Goal: Transaction & Acquisition: Book appointment/travel/reservation

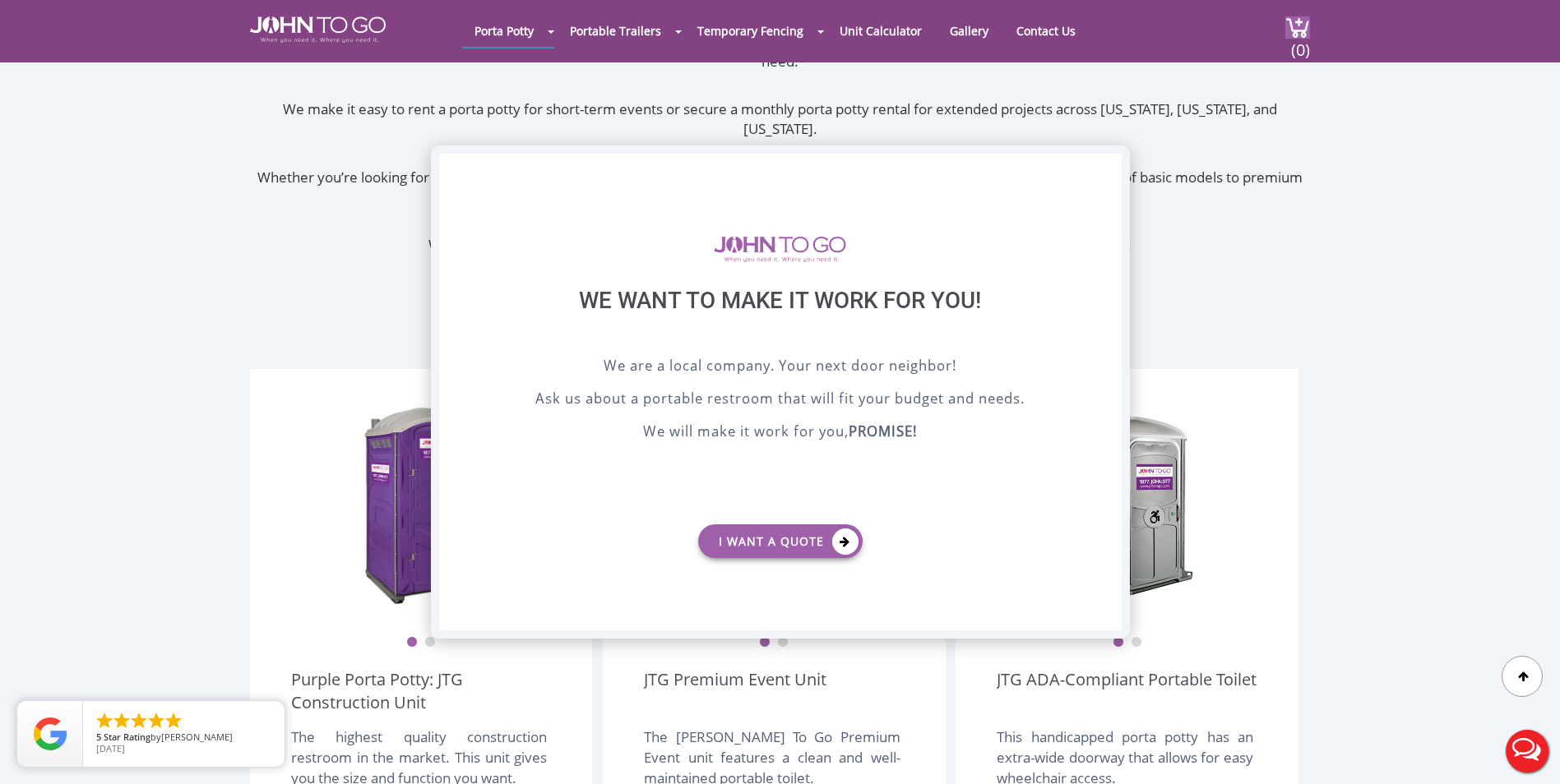
click at [1112, 171] on div "X" at bounding box center [1107, 168] width 25 height 28
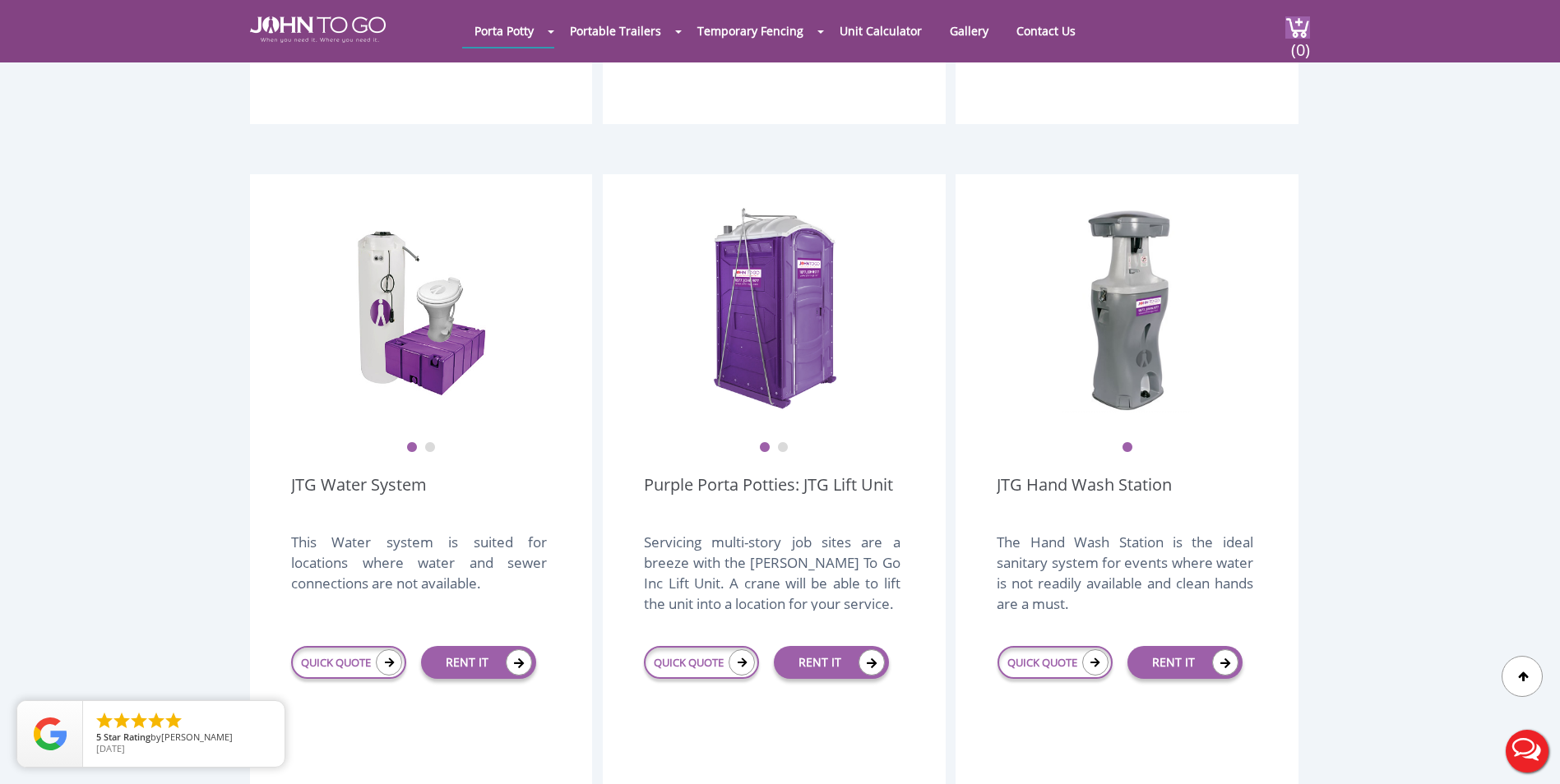
scroll to position [1973, 0]
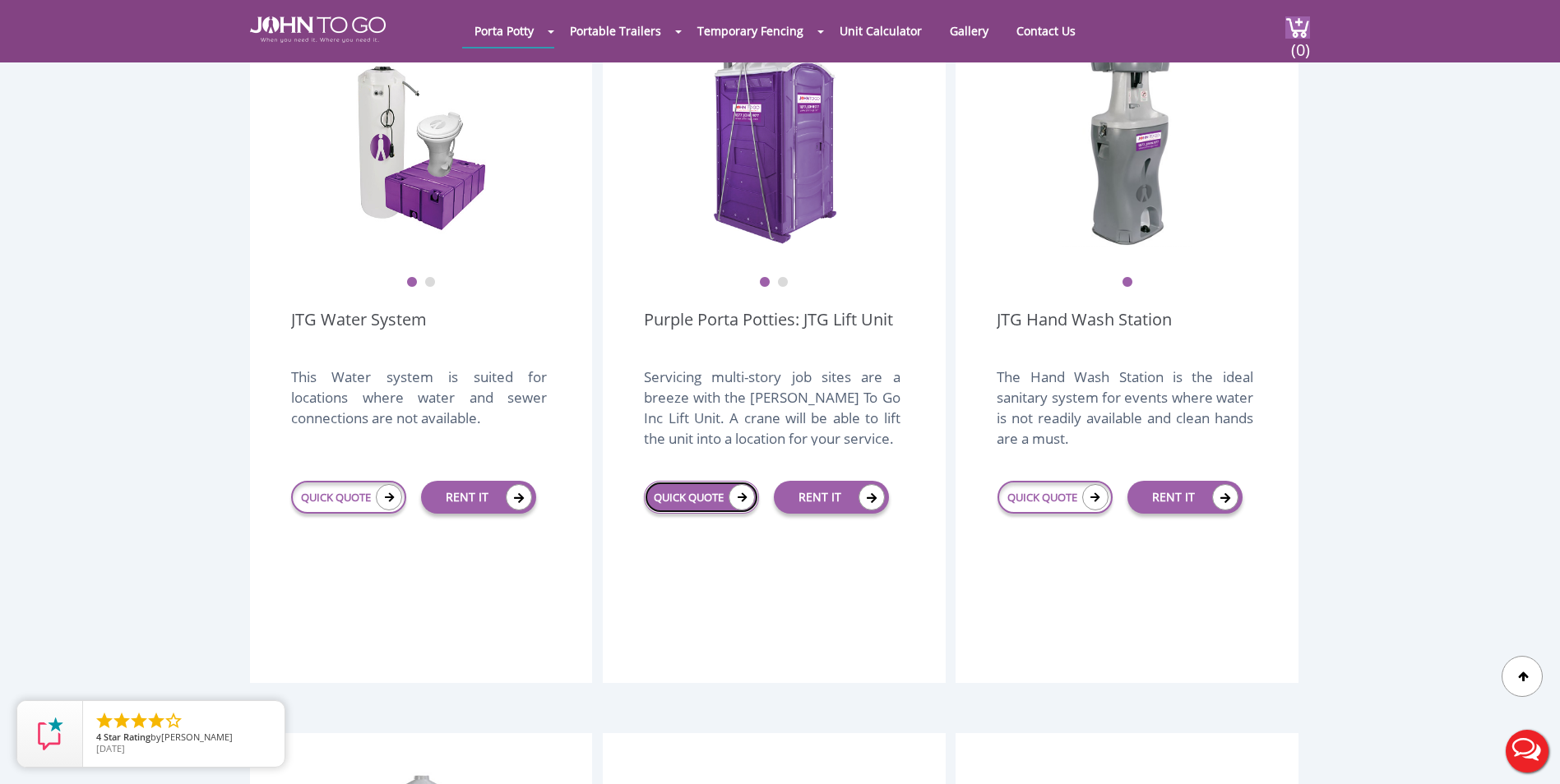
click at [710, 481] on link "QUICK QUOTE" at bounding box center [702, 498] width 115 height 33
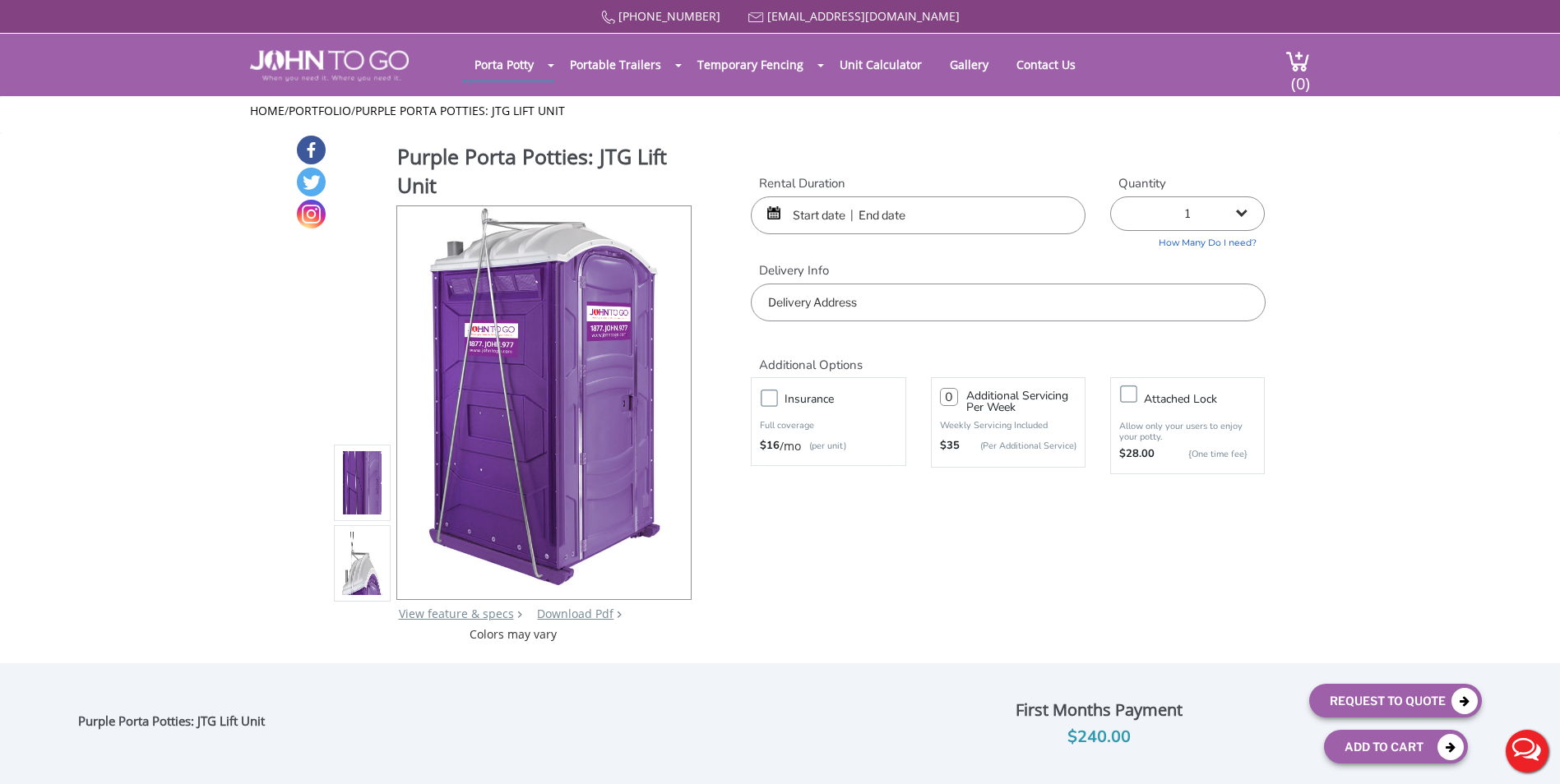
click at [810, 222] on input "text" at bounding box center [918, 215] width 334 height 37
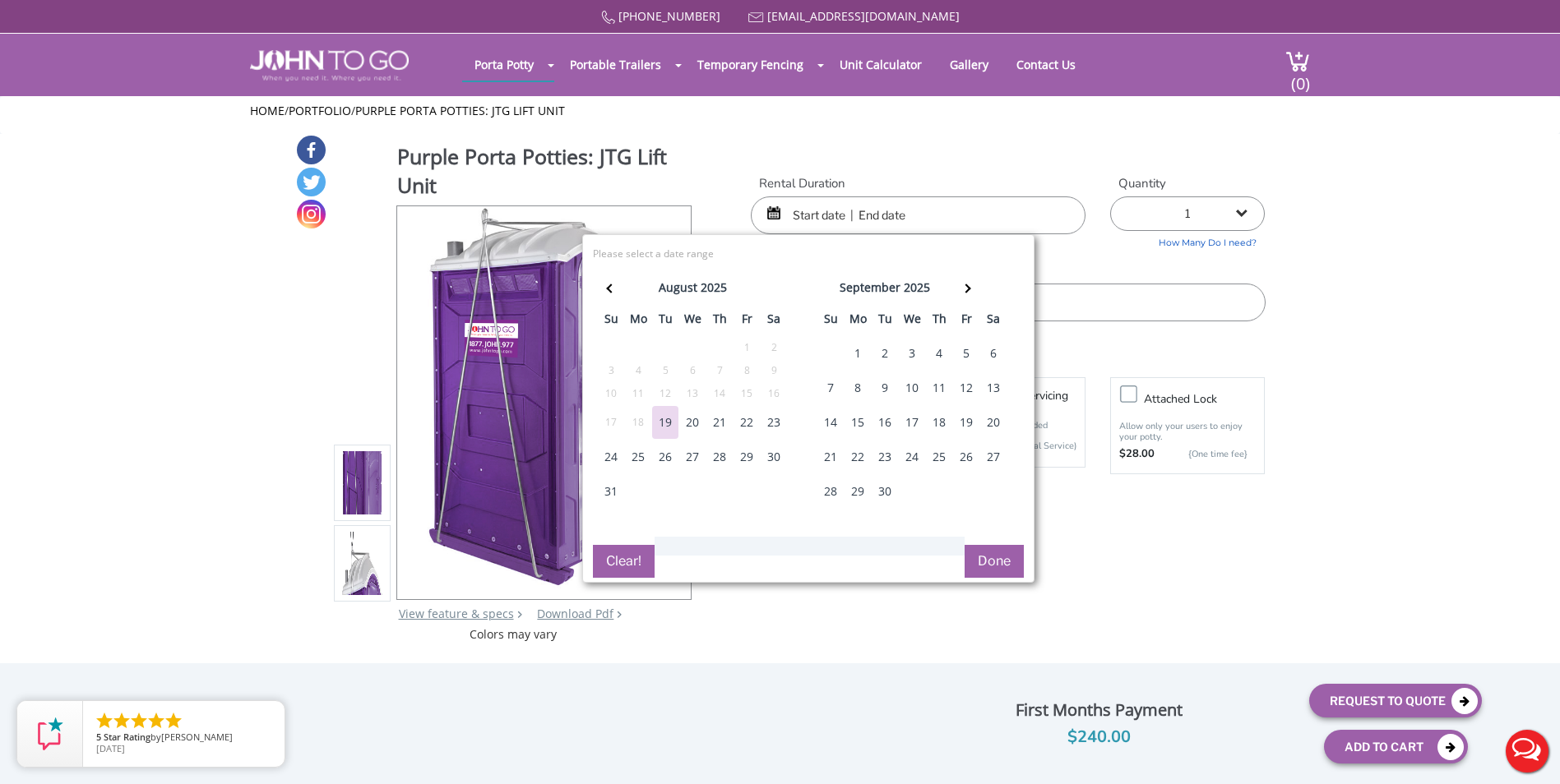
click at [745, 462] on div "29" at bounding box center [747, 457] width 26 height 33
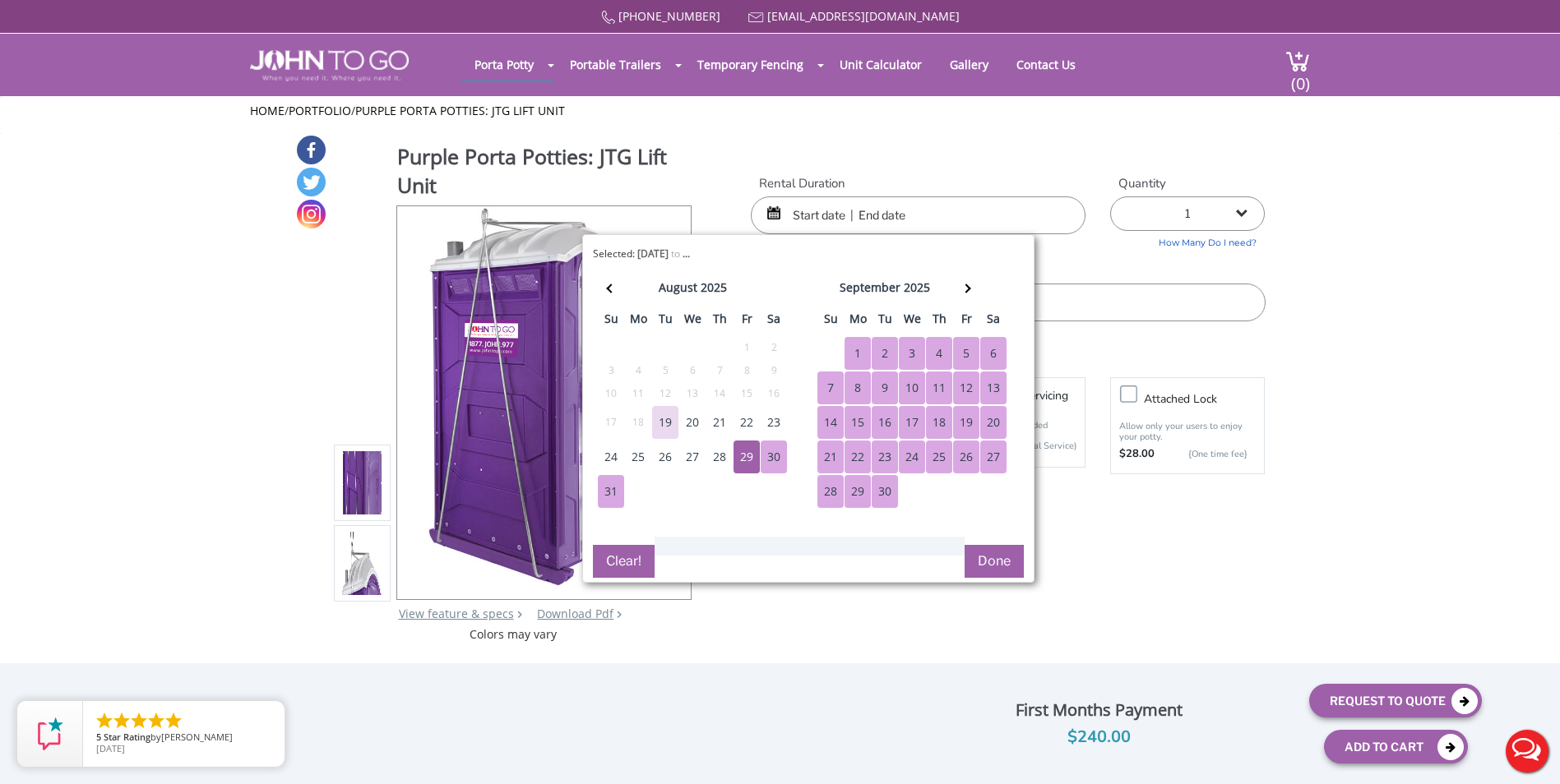
drag, startPoint x: 884, startPoint y: 491, endPoint x: 948, endPoint y: 519, distance: 69.9
click at [884, 492] on div "30" at bounding box center [884, 492] width 26 height 33
type input "[DATE] to [DATE]"
click at [987, 558] on button "Done" at bounding box center [994, 561] width 59 height 33
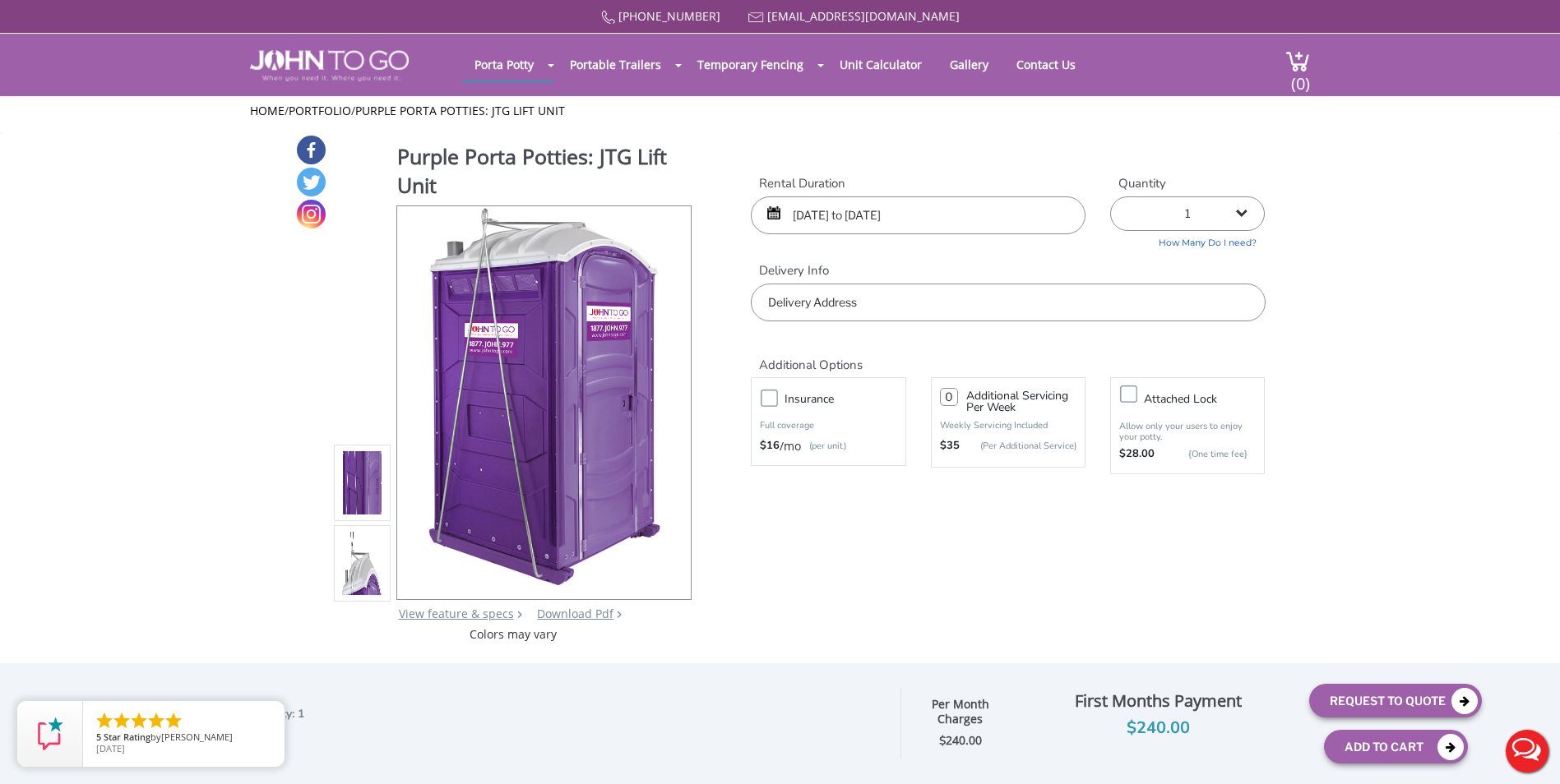
click at [1065, 307] on input "text" at bounding box center [1007, 302] width 514 height 37
click at [1048, 299] on input "[GEOGRAPHIC_DATA]" at bounding box center [1007, 302] width 514 height 37
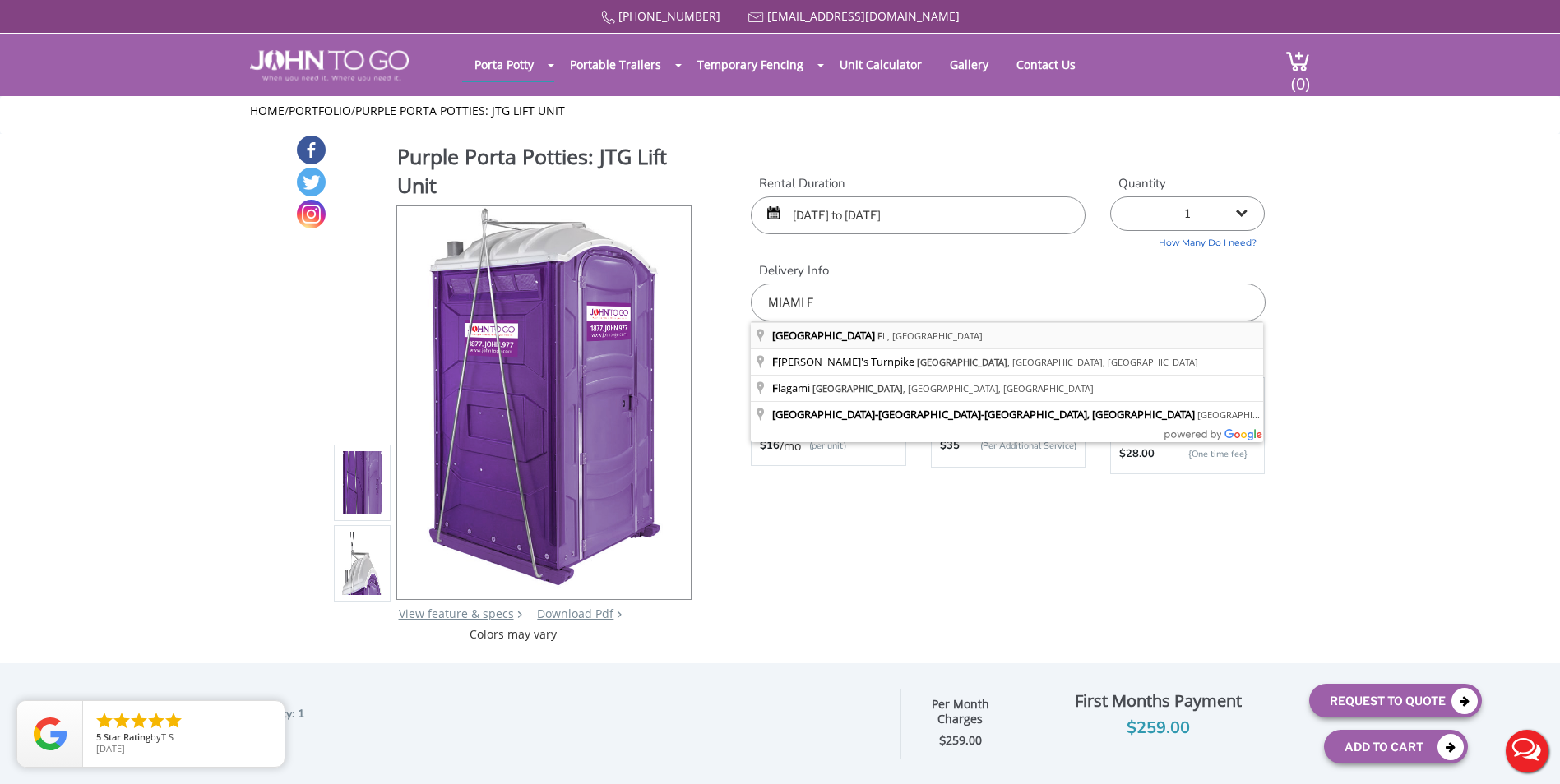
type input "[GEOGRAPHIC_DATA], [GEOGRAPHIC_DATA], [GEOGRAPHIC_DATA]"
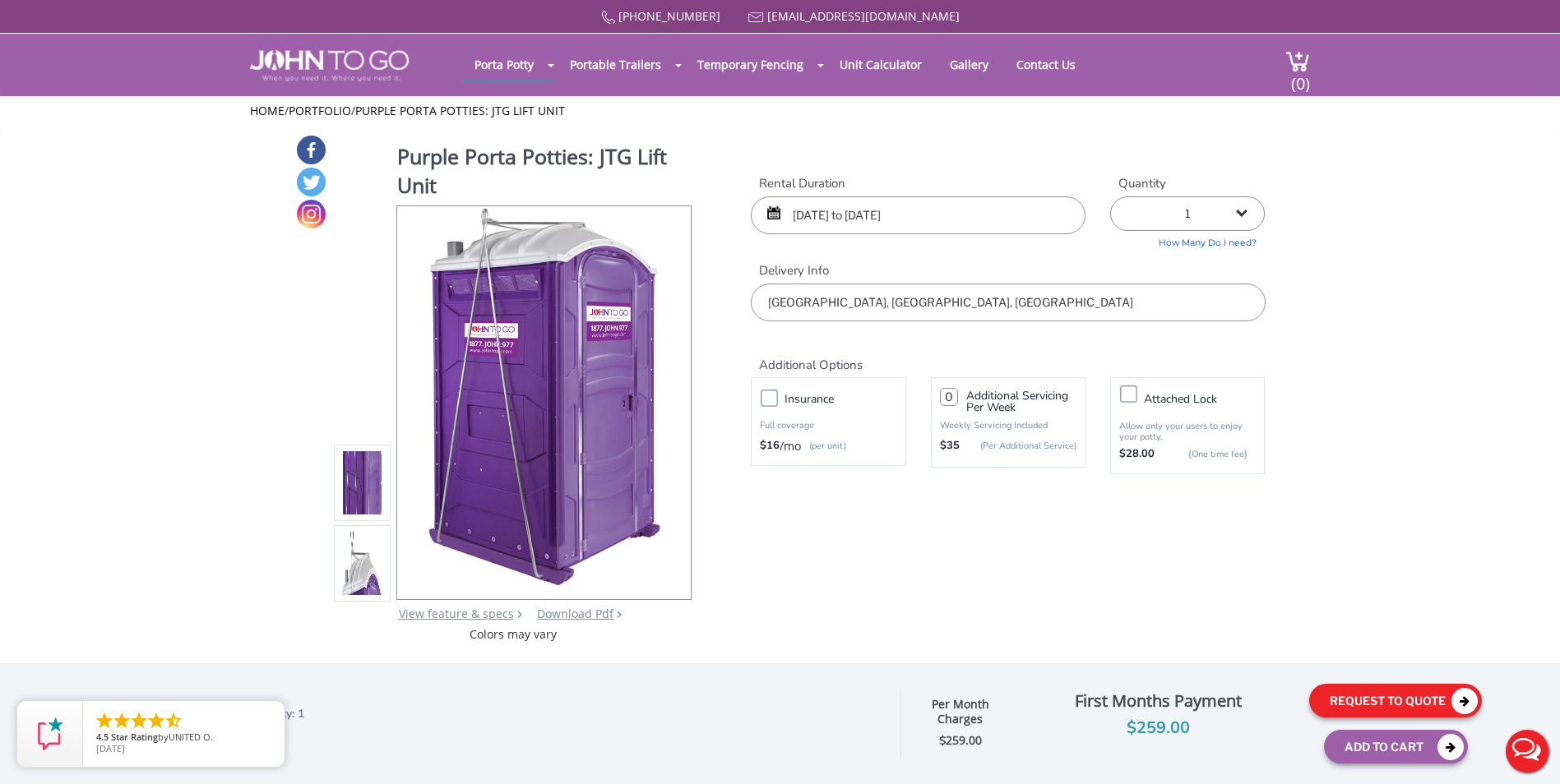
drag, startPoint x: 1425, startPoint y: 700, endPoint x: 1438, endPoint y: 691, distance: 15.8
click at [1428, 699] on button "Request To Quote" at bounding box center [1395, 700] width 172 height 34
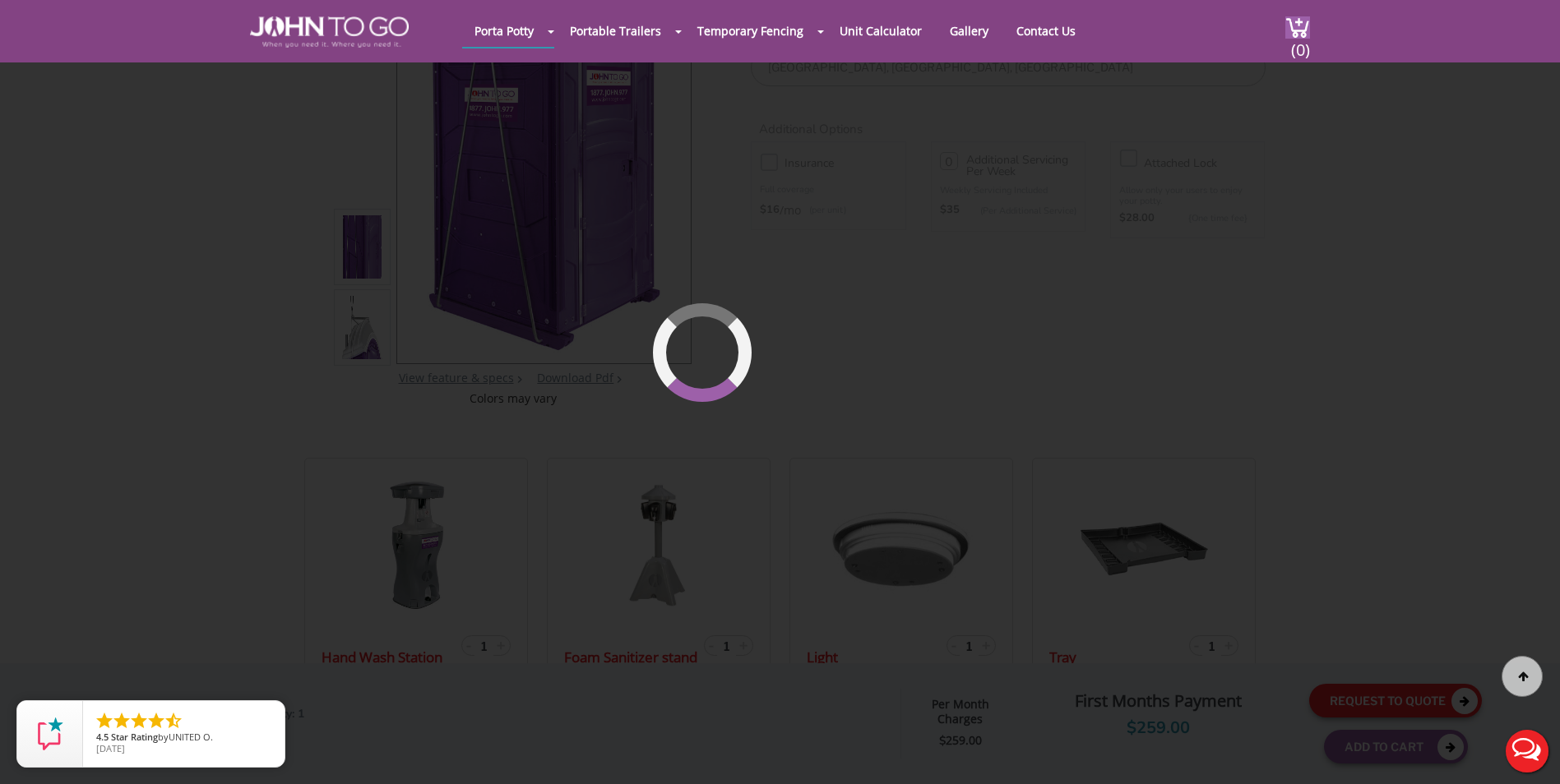
scroll to position [175, 0]
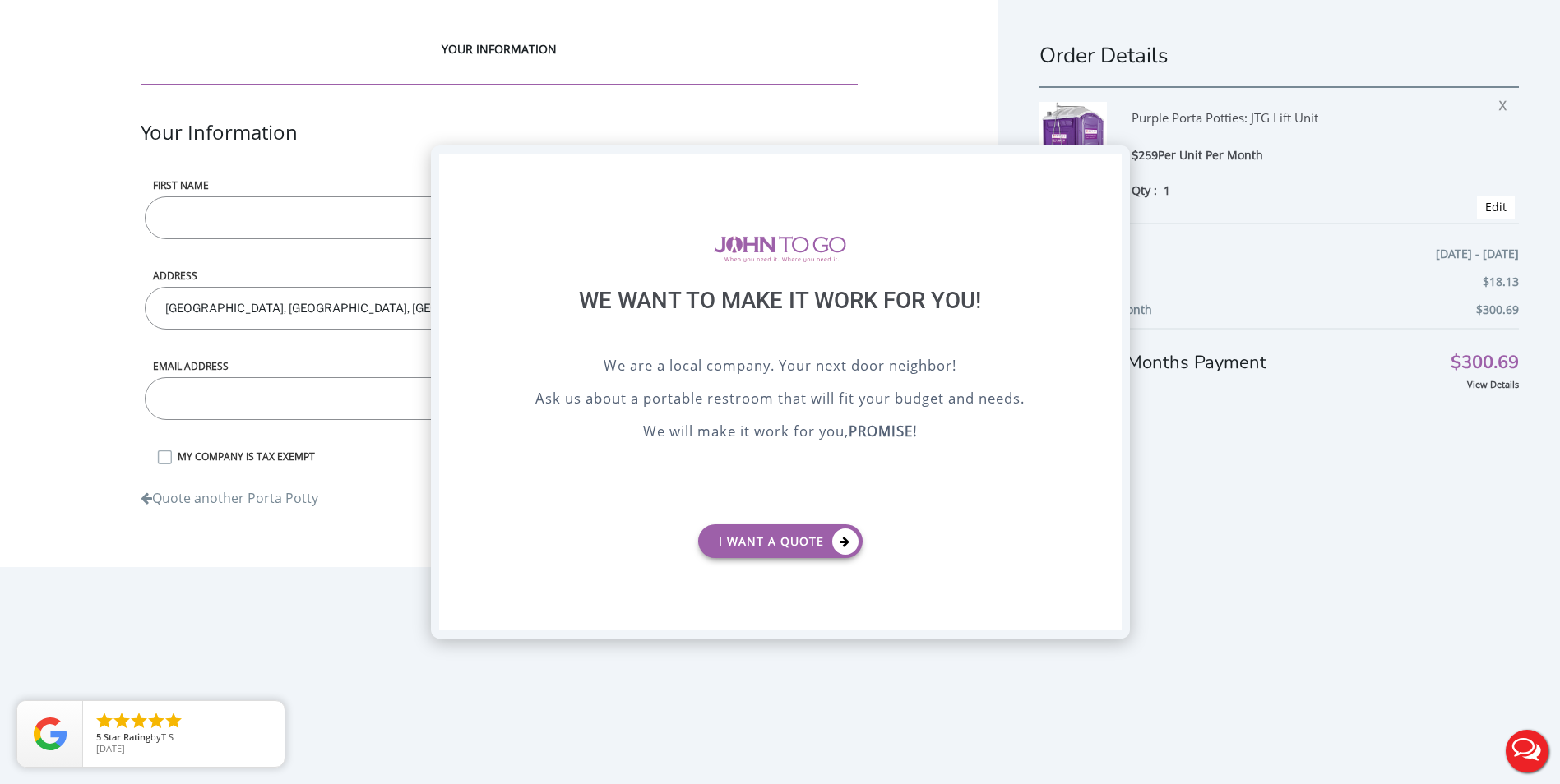
drag, startPoint x: 1105, startPoint y: 170, endPoint x: 1114, endPoint y: 171, distance: 9.1
click at [1114, 171] on div "X" at bounding box center [1107, 168] width 25 height 28
